Goal: Task Accomplishment & Management: Complete application form

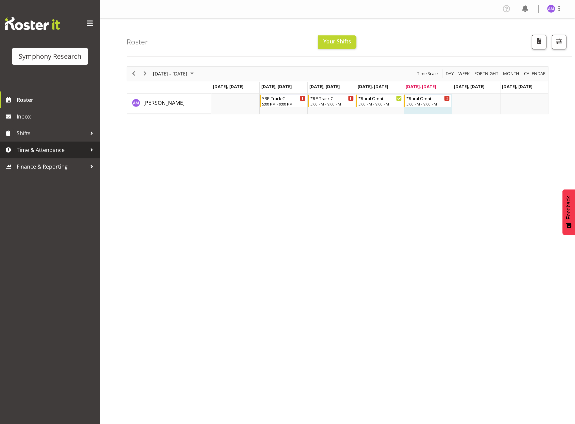
click at [56, 147] on span "Time & Attendance" at bounding box center [52, 150] width 70 height 10
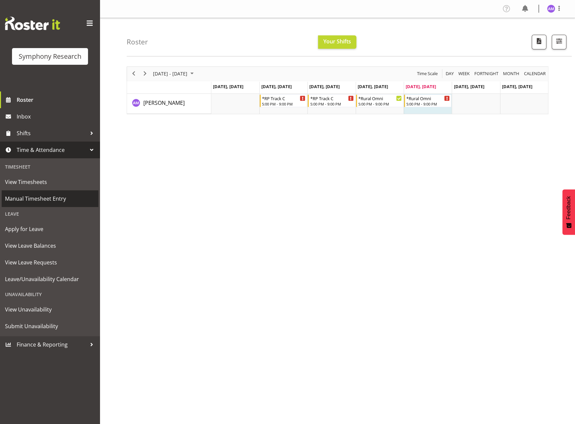
click at [50, 198] on span "Manual Timesheet Entry" at bounding box center [50, 198] width 90 height 10
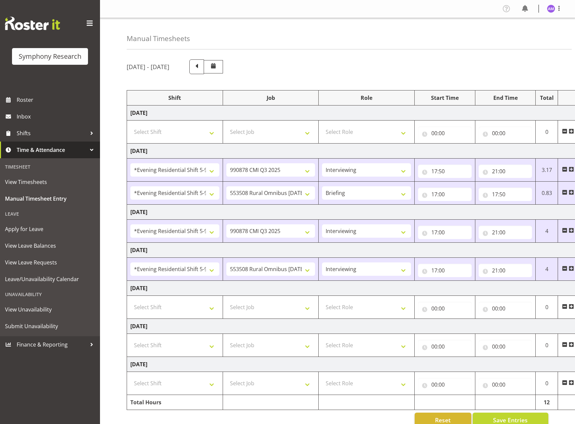
select select "48116"
select select "10239"
select select "47"
select select "48116"
select select "10536"
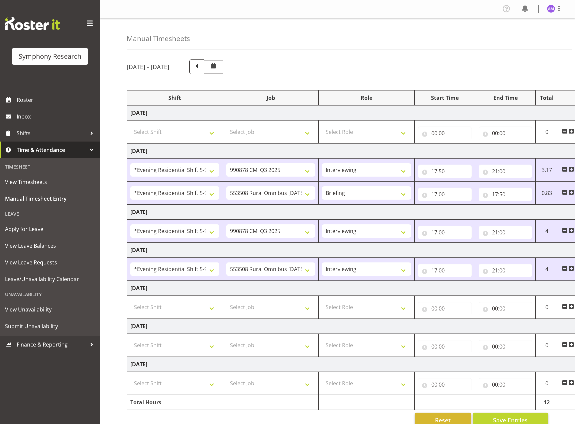
select select "48116"
select select "10239"
select select "47"
select select "48116"
select select "10536"
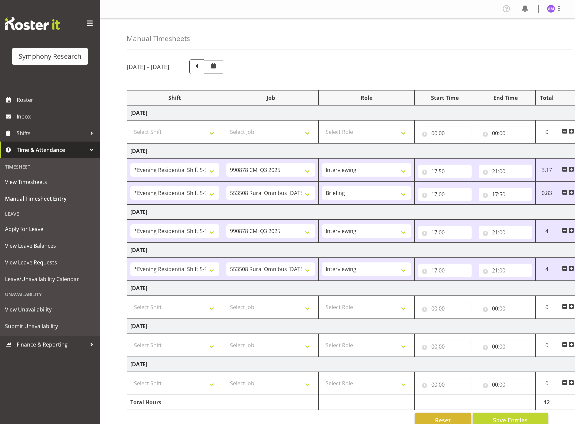
select select "47"
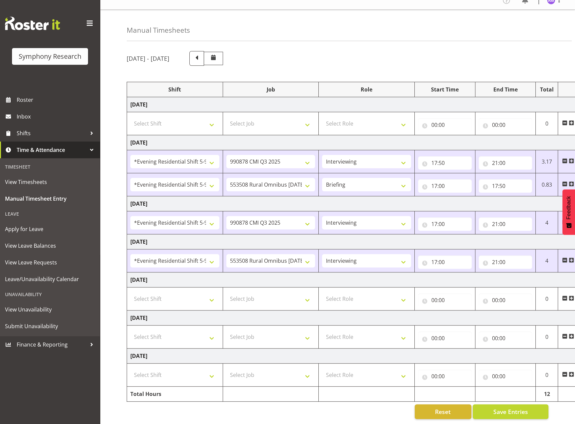
scroll to position [11, 0]
click at [166, 297] on select "Select Shift !!Weekend Residential (Roster IT Shift Label) *Business 9/10am ~ 4…" at bounding box center [174, 298] width 89 height 13
select select "48116"
click at [130, 292] on select "Select Shift !!Weekend Residential (Roster IT Shift Label) *Business 9/10am ~ 4…" at bounding box center [174, 298] width 89 height 13
click at [255, 296] on select "Select Job 550060 IF Admin 553492 World Poll Aus Wave 2 Main 2025 553493 World …" at bounding box center [270, 298] width 89 height 13
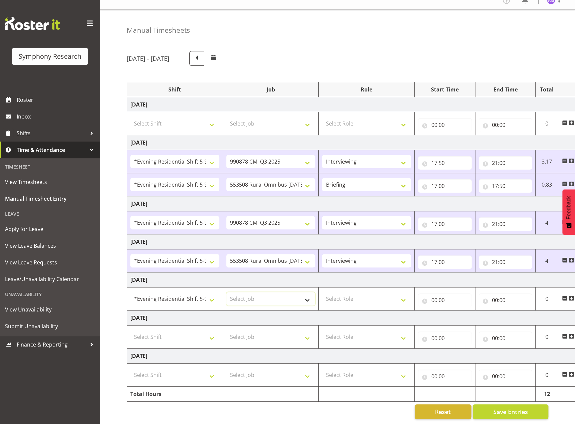
select select "10536"
click at [226, 292] on select "Select Job 550060 IF Admin 553492 World Poll Aus Wave 2 Main 2025 553493 World …" at bounding box center [270, 298] width 89 height 13
click at [350, 297] on select "Select Role Briefing Interviewing" at bounding box center [366, 298] width 89 height 13
select select "47"
click at [322, 292] on select "Select Role Briefing Interviewing" at bounding box center [366, 298] width 89 height 13
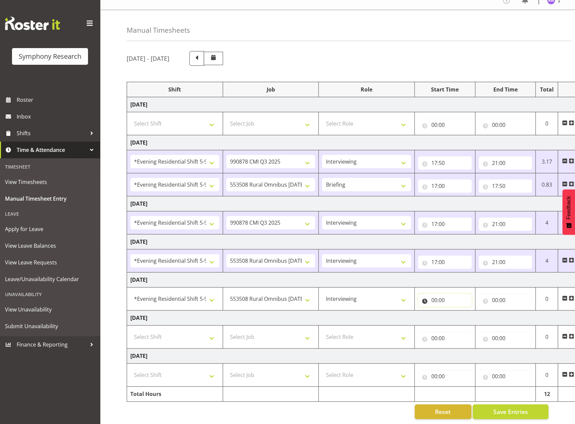
click at [452, 302] on input "00:00" at bounding box center [445, 299] width 54 height 13
click at [463, 315] on select "00 01 02 03 04 05 06 07 08 09 10 11 12 13 14 15 16 17 18 19 20 21 22 23" at bounding box center [463, 317] width 15 height 13
select select "17"
click at [456, 311] on select "00 01 02 03 04 05 06 07 08 09 10 11 12 13 14 15 16 17 18 19 20 21 22 23" at bounding box center [463, 317] width 15 height 13
type input "17:00"
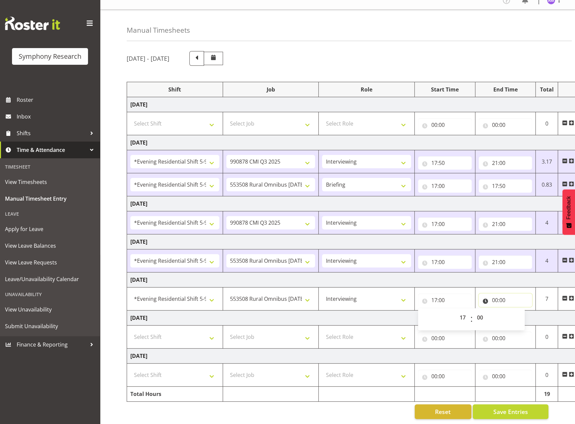
click at [499, 295] on input "00:00" at bounding box center [506, 299] width 54 height 13
click at [525, 314] on select "00 01 02 03 04 05 06 07 08 09 10 11 12 13 14 15 16 17 18 19 20 21 22 23" at bounding box center [524, 317] width 15 height 13
select select "21"
click at [517, 311] on select "00 01 02 03 04 05 06 07 08 09 10 11 12 13 14 15 16 17 18 19 20 21 22 23" at bounding box center [524, 317] width 15 height 13
type input "21:00"
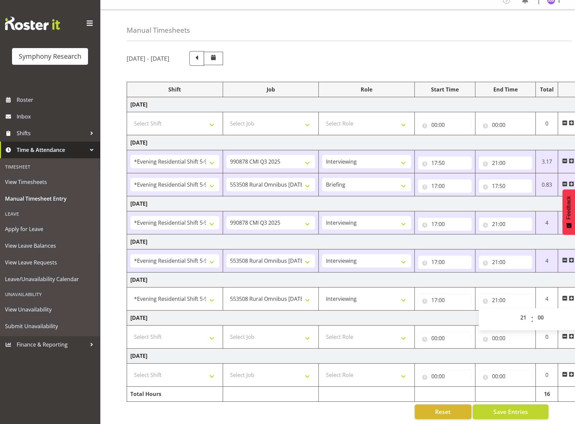
click at [399, 311] on td "Saturday 23rd August 2025" at bounding box center [360, 317] width 467 height 15
click at [516, 404] on button "Save Entries" at bounding box center [511, 411] width 76 height 15
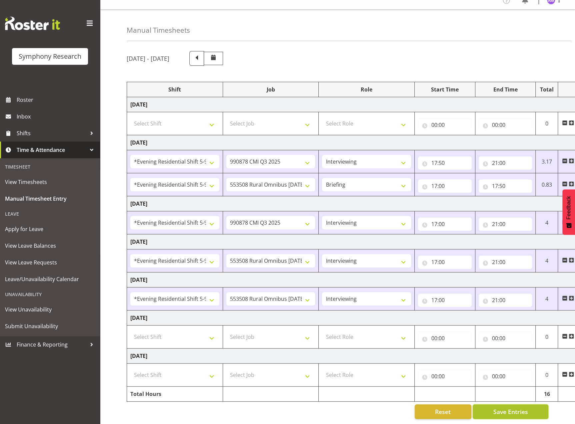
click at [503, 407] on span "Save Entries" at bounding box center [510, 411] width 35 height 9
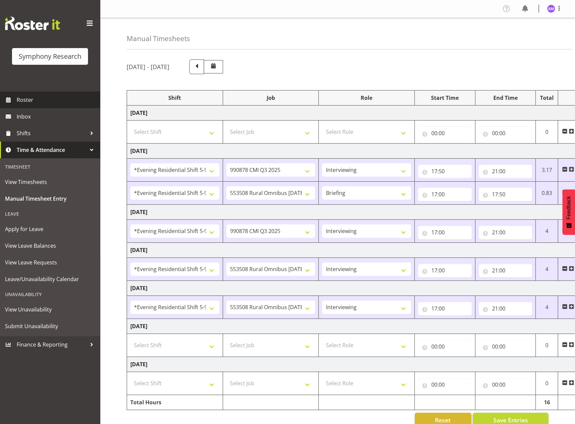
click at [39, 102] on span "Roster" at bounding box center [57, 100] width 80 height 10
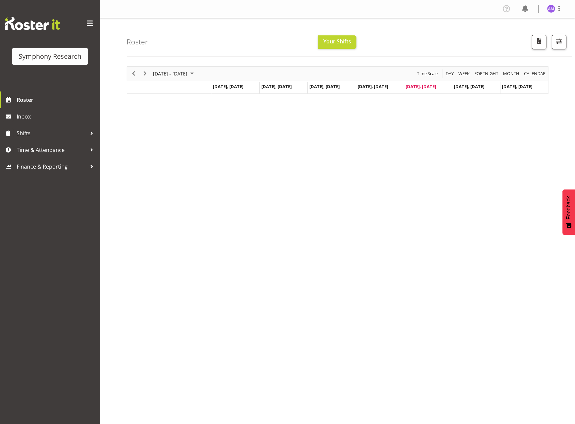
click at [149, 71] on div "August 18 - 24, 2025 Today Day Week Fortnight Month calendar Month Agenda Time …" at bounding box center [338, 80] width 422 height 28
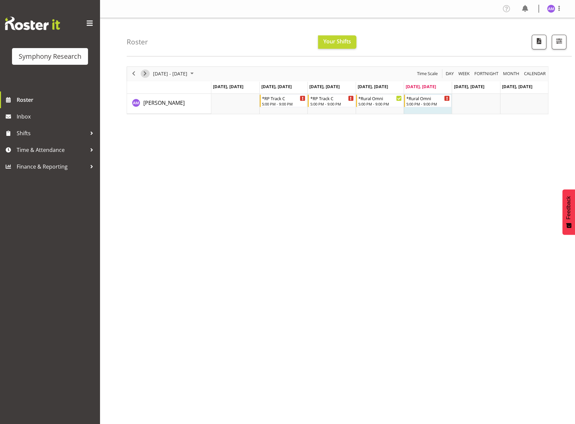
click at [149, 71] on div "next period" at bounding box center [144, 74] width 11 height 14
click at [263, 177] on div "August 25 - 31, 2025 Today Day Week Fortnight Month calendar Month Agenda Time …" at bounding box center [351, 194] width 449 height 267
click at [57, 102] on span "Roster" at bounding box center [57, 100] width 80 height 10
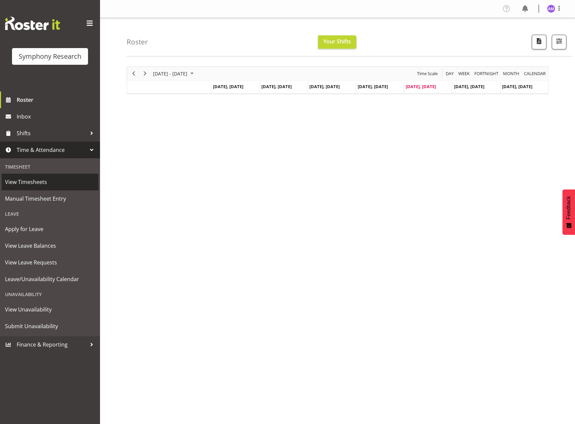
click at [68, 183] on span "View Timesheets" at bounding box center [50, 182] width 90 height 10
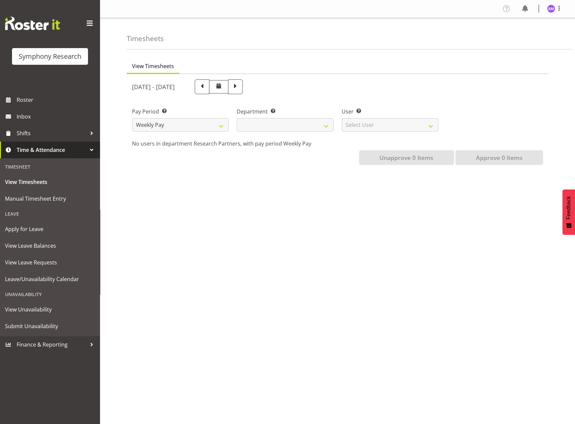
select select
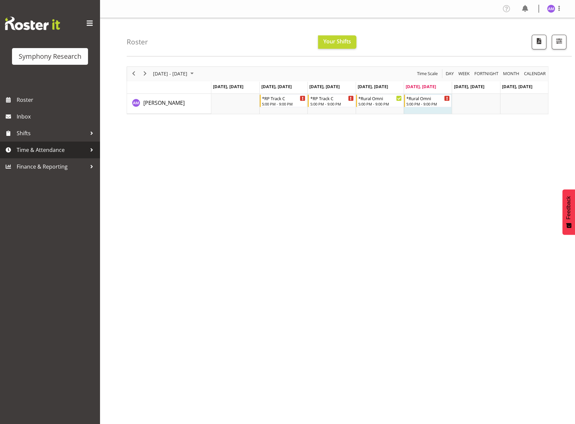
click at [53, 150] on span "Time & Attendance" at bounding box center [52, 150] width 70 height 10
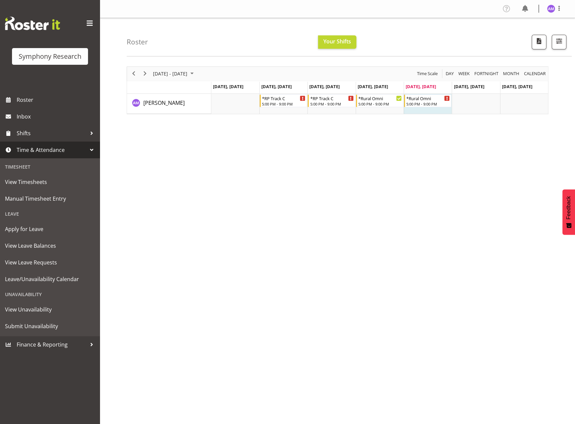
click at [253, 241] on div "[DATE] - [DATE] [DATE] Day Week Fortnight Month calendar Month Agenda Time Scal…" at bounding box center [351, 194] width 449 height 267
